Goal: Find specific page/section: Find specific page/section

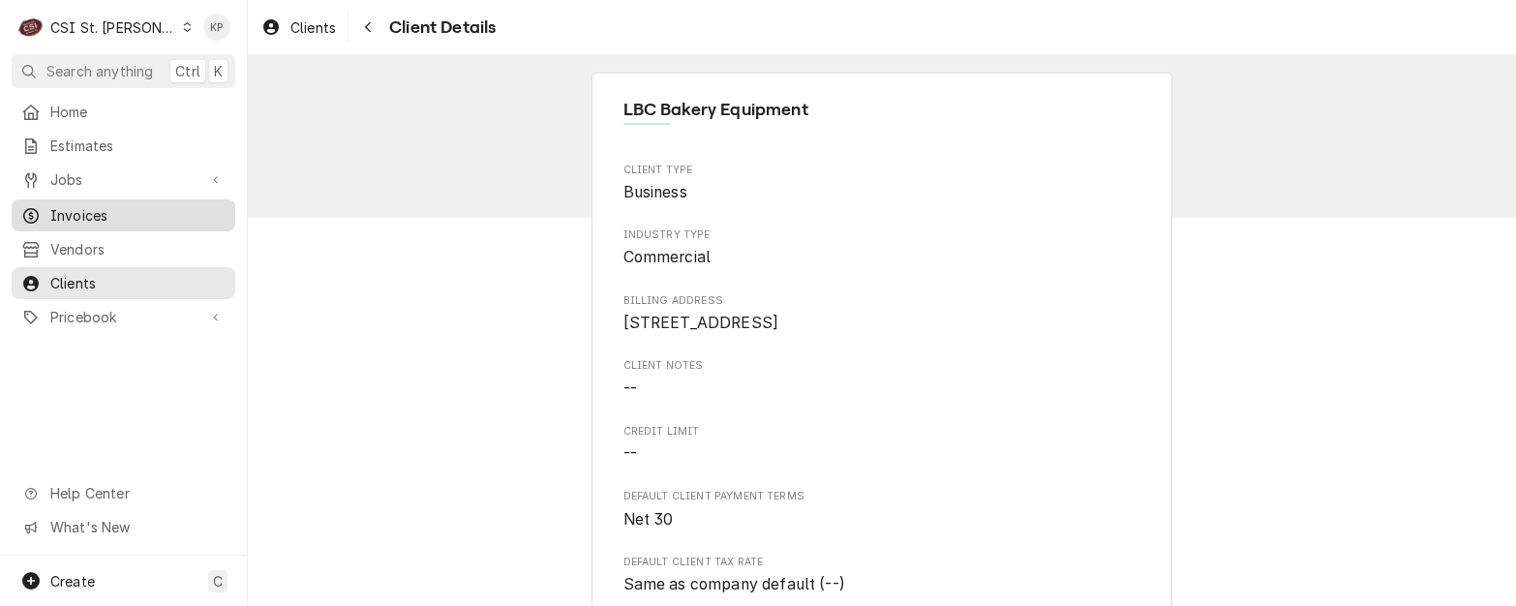
click at [83, 206] on span "Invoices" at bounding box center [137, 215] width 175 height 20
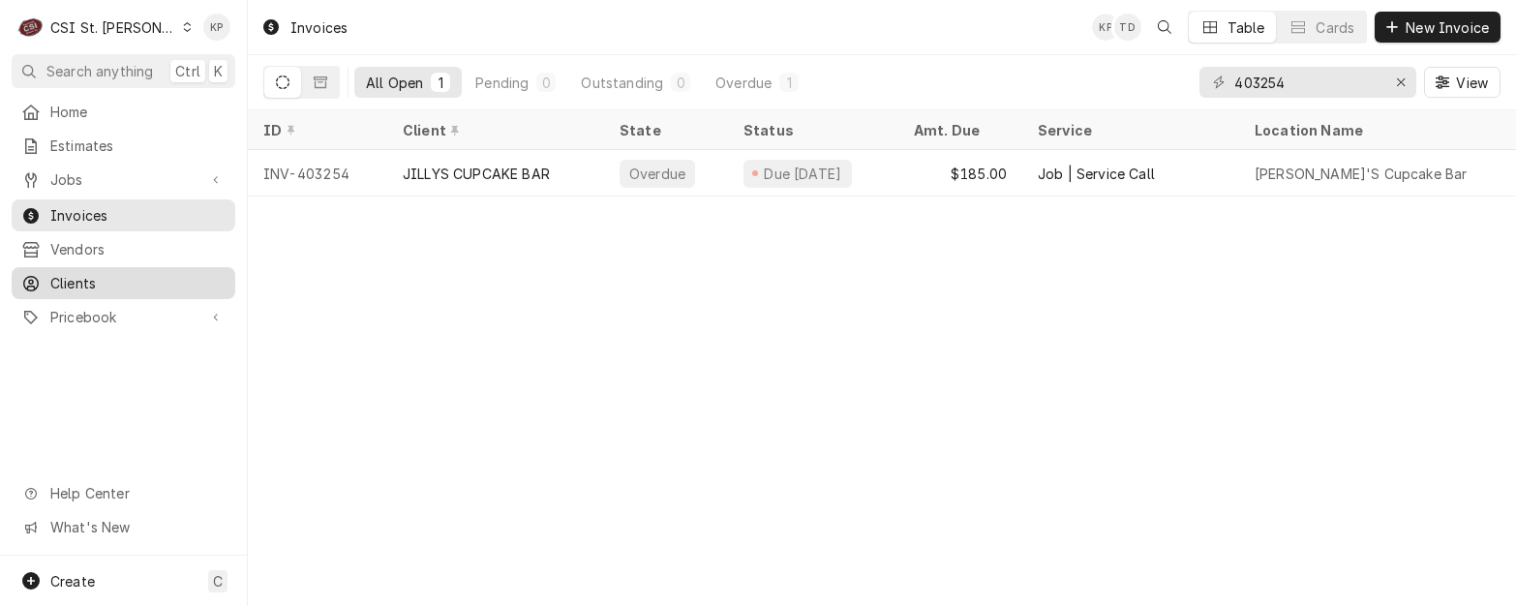
click at [80, 276] on span "Clients" at bounding box center [137, 283] width 175 height 20
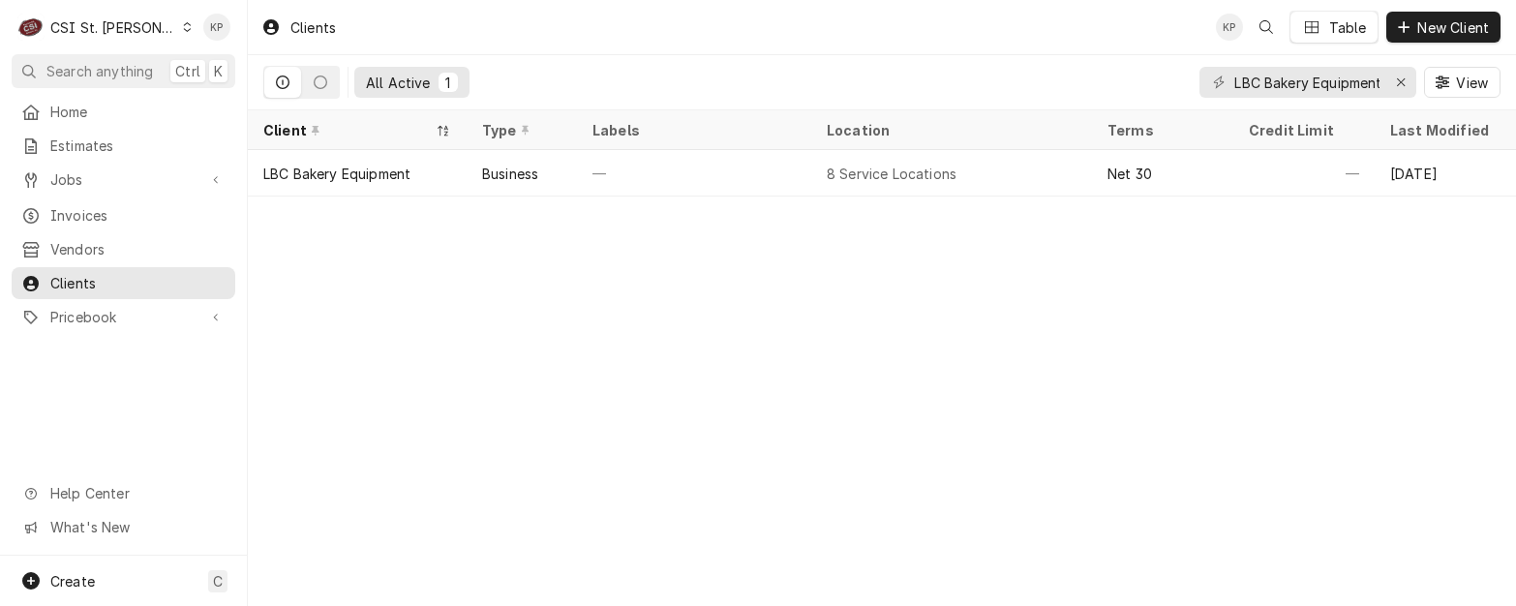
click at [183, 23] on icon "Dynamic Content Wrapper" at bounding box center [187, 27] width 9 height 10
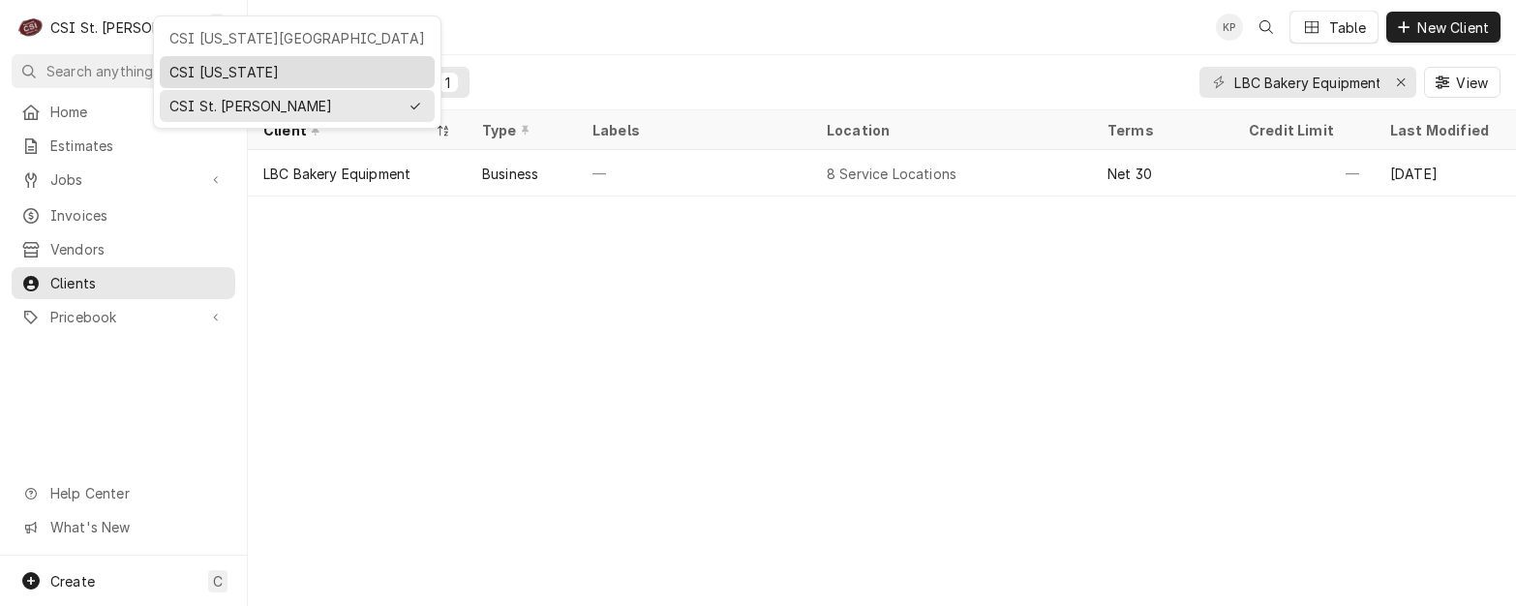
click at [181, 65] on div "CSI [US_STATE]" at bounding box center [297, 72] width 256 height 20
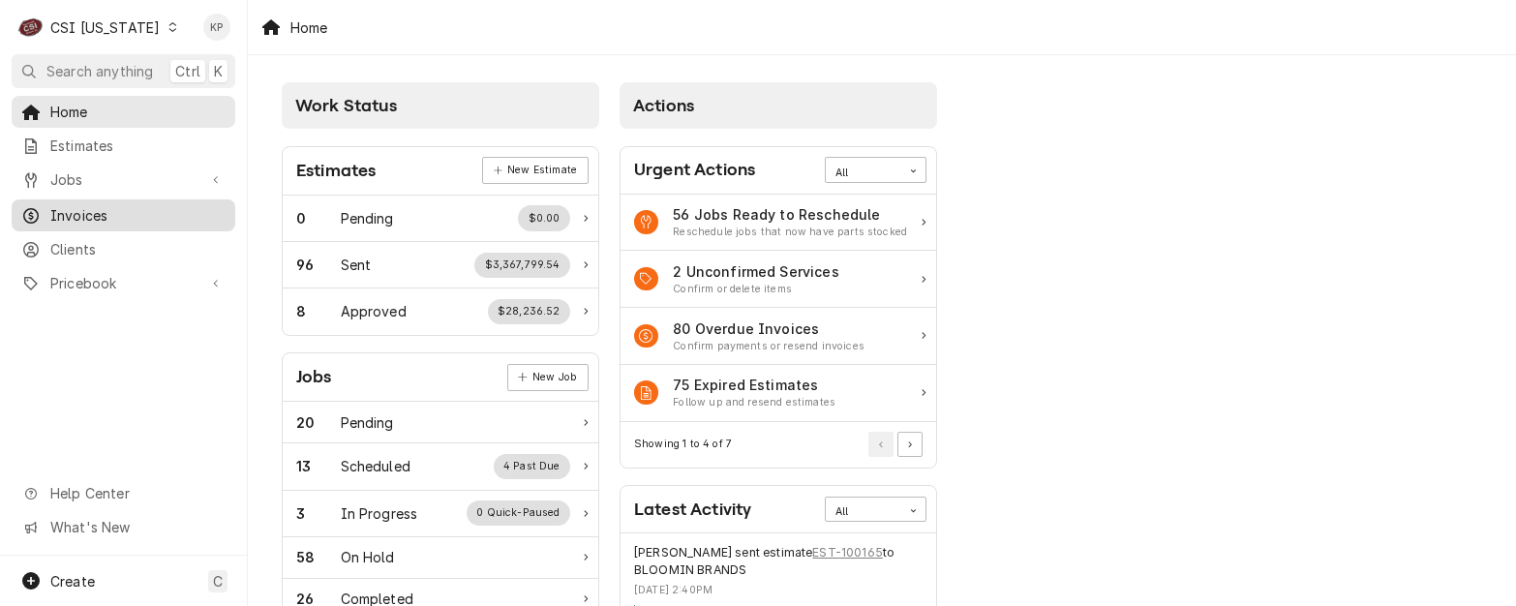
click at [58, 205] on span "Invoices" at bounding box center [137, 215] width 175 height 20
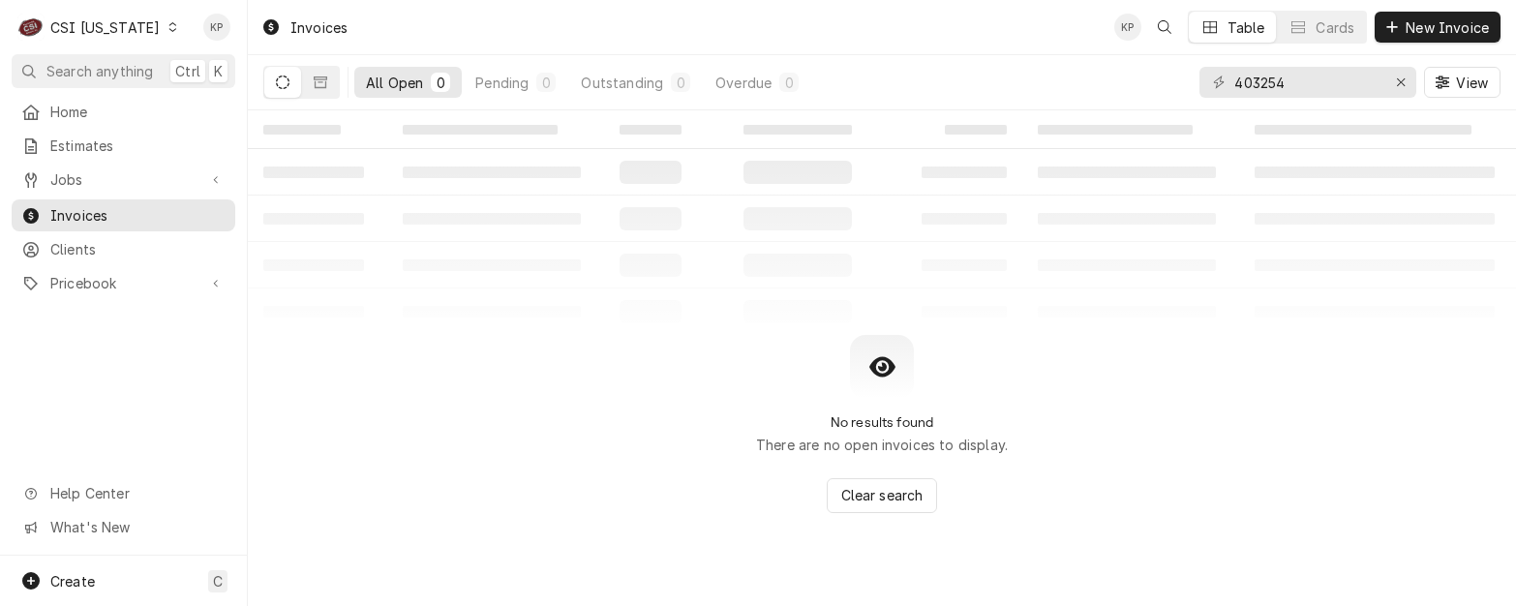
click at [66, 241] on span "Clients" at bounding box center [137, 249] width 175 height 20
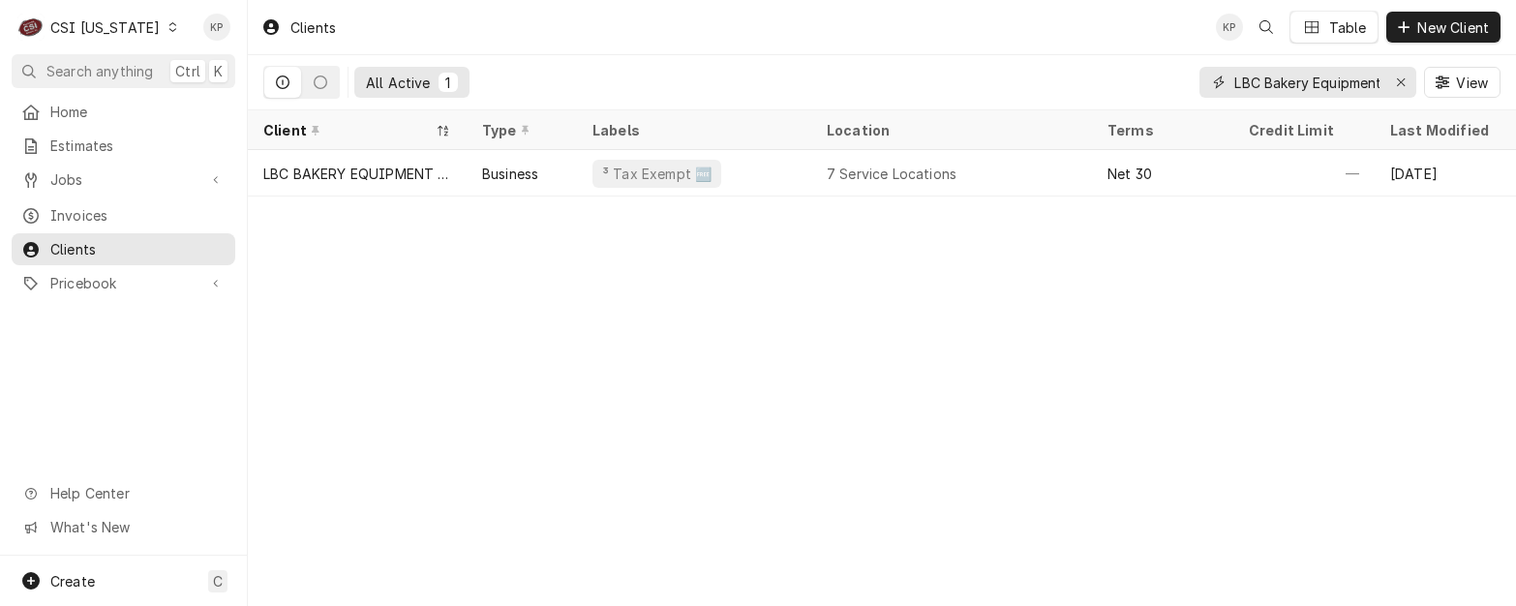
click at [1401, 76] on icon "Erase input" at bounding box center [1401, 82] width 11 height 14
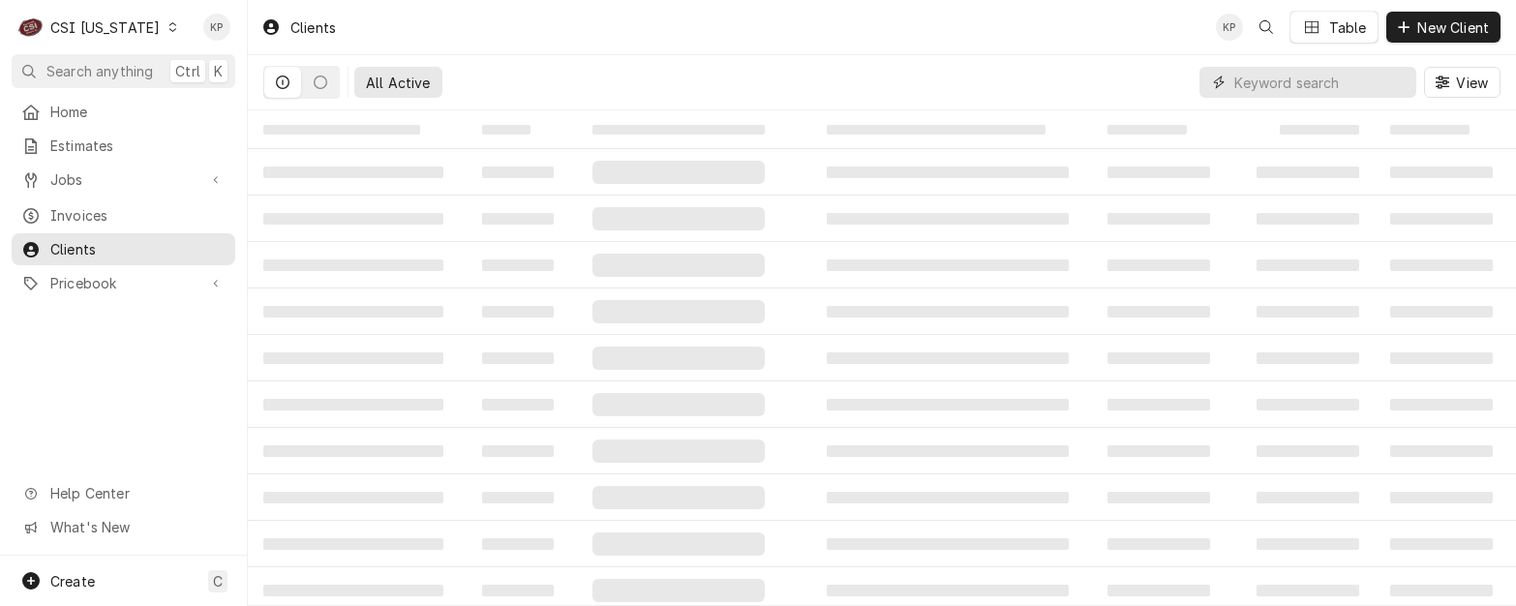
click at [1324, 85] on input "Dynamic Content Wrapper" at bounding box center [1320, 82] width 172 height 31
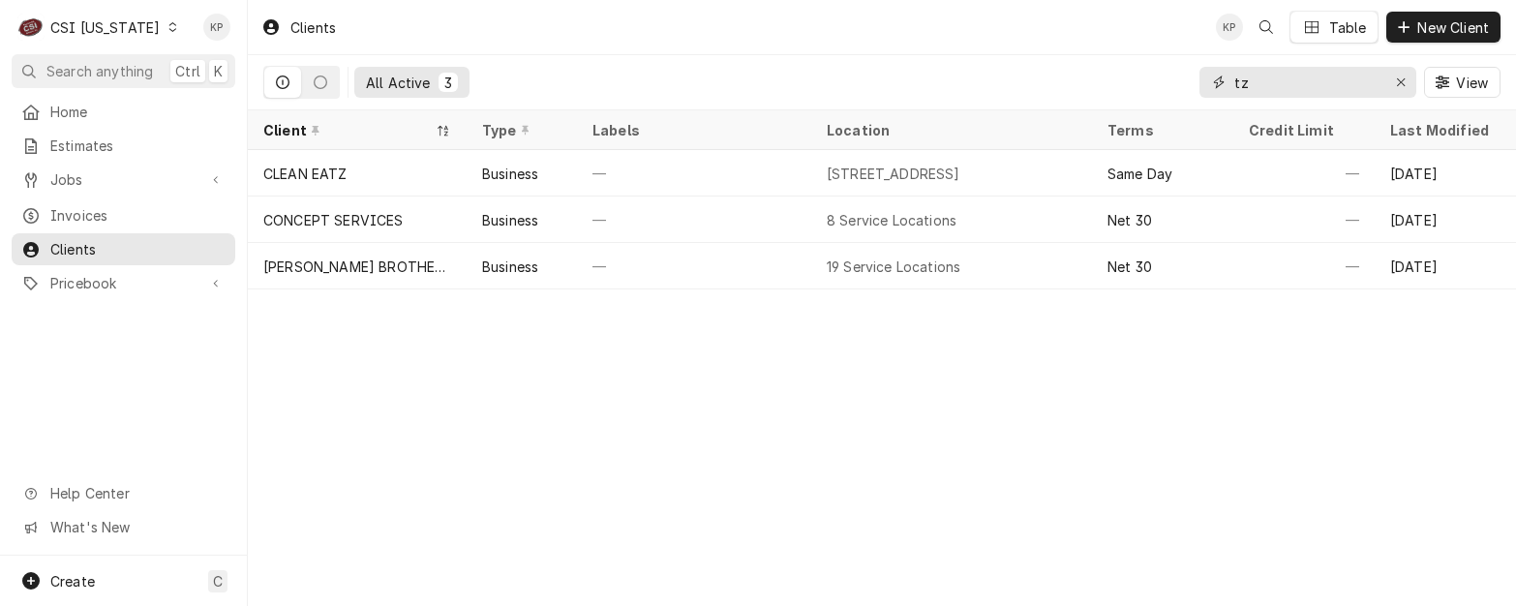
type input "t"
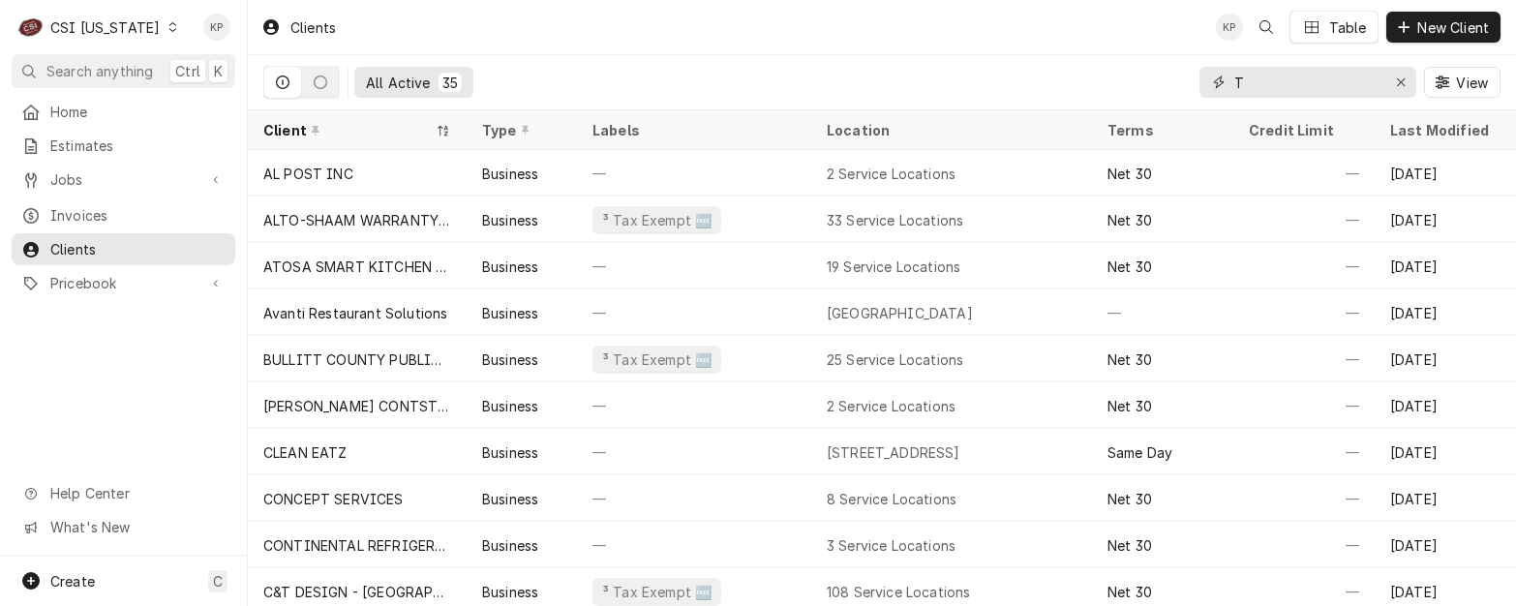
type input "T"
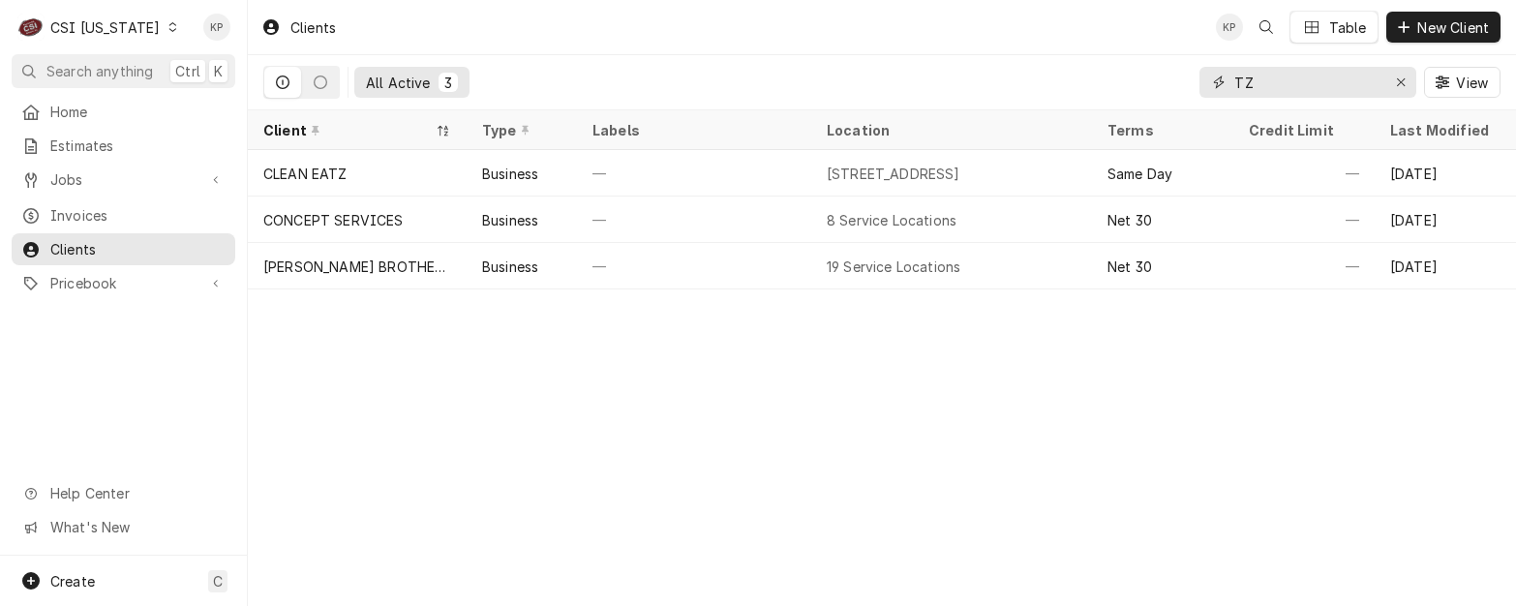
type input "TZ"
click at [168, 31] on icon "Dynamic Content Wrapper" at bounding box center [172, 27] width 8 height 10
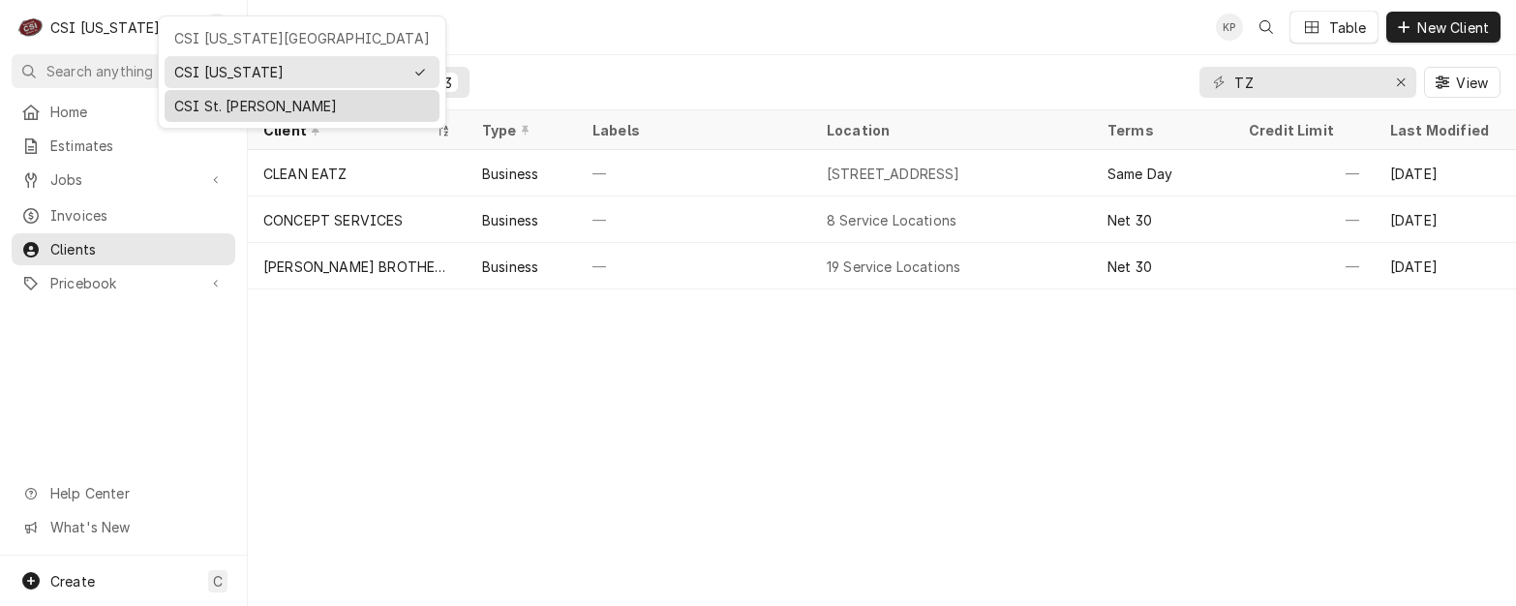
click at [207, 109] on div "CSI St. [PERSON_NAME]" at bounding box center [302, 106] width 256 height 20
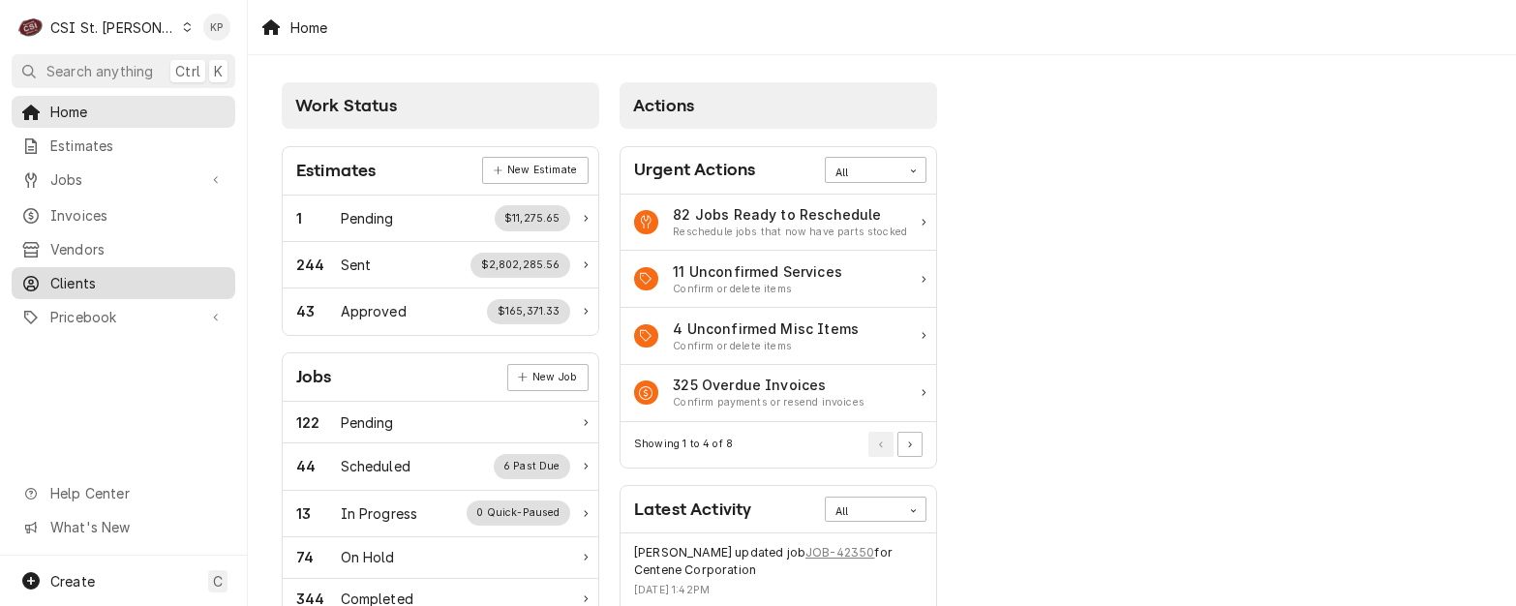
click at [79, 273] on span "Clients" at bounding box center [137, 283] width 175 height 20
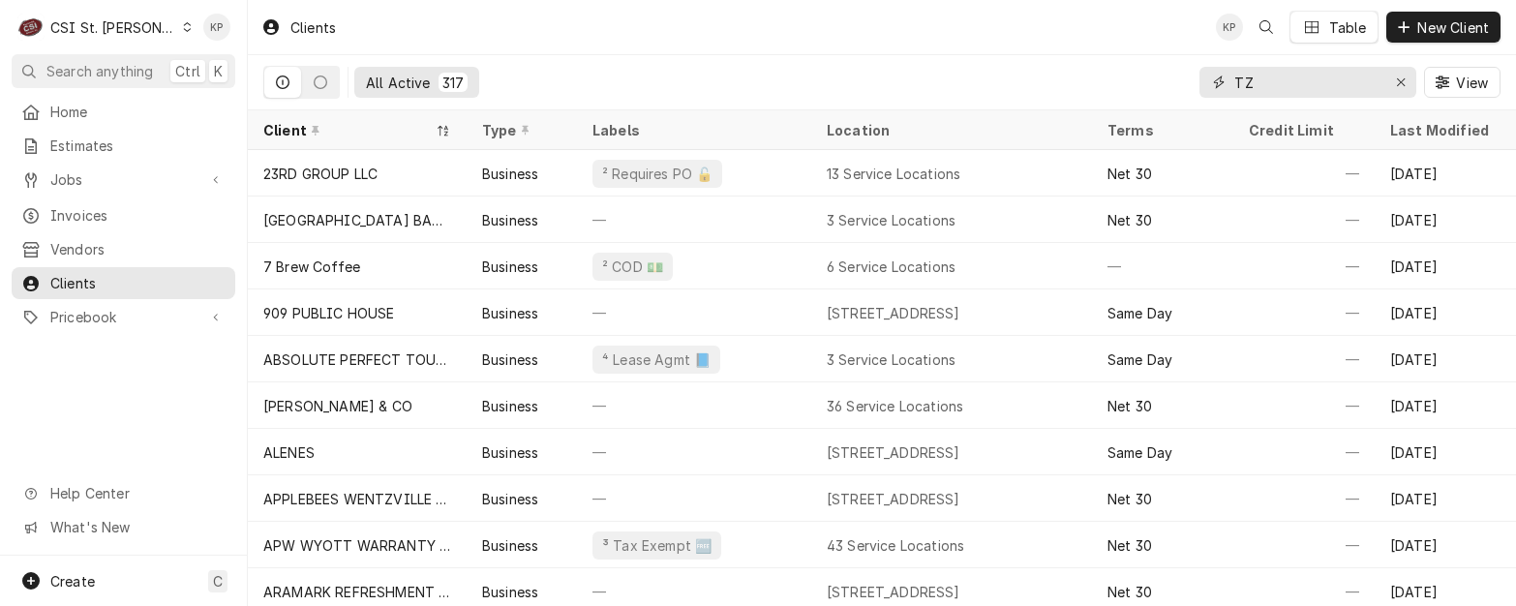
click at [1258, 81] on input "TZ" at bounding box center [1306, 82] width 145 height 31
click at [1270, 78] on input "TZ" at bounding box center [1306, 82] width 145 height 31
type input "T"
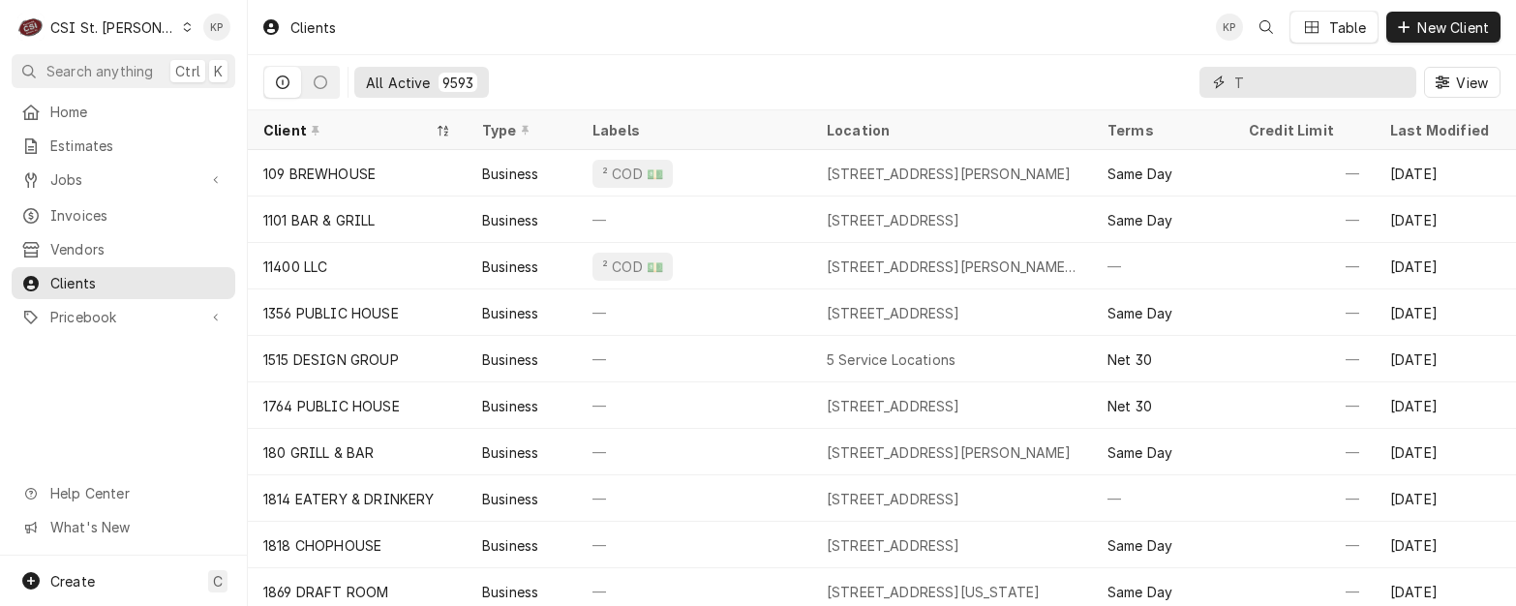
type input "TZ"
